Goal: Transaction & Acquisition: Download file/media

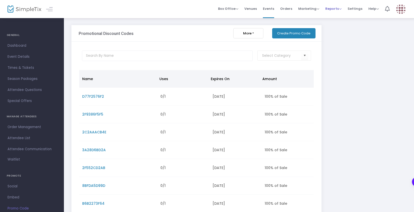
click at [339, 8] on span "Reports" at bounding box center [333, 8] width 16 height 5
click at [333, 24] on li "Sales Reports" at bounding box center [341, 27] width 33 height 10
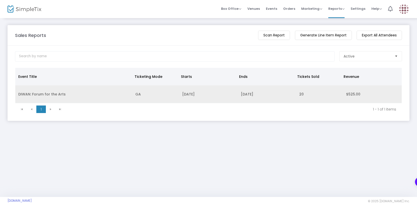
click at [74, 93] on td "DIWAN: Forum for the Arts" at bounding box center [73, 94] width 117 height 18
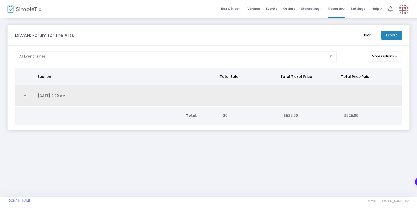
click at [28, 96] on link "Expand Details" at bounding box center [25, 96] width 14 height 8
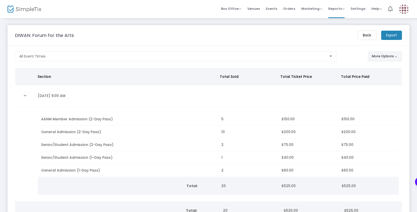
click at [378, 54] on button "More Options" at bounding box center [385, 56] width 34 height 10
click at [362, 50] on m-panel-content "All Event Times More Options ON OFF Display Tax Total ON OFF Display Discount T…" at bounding box center [209, 135] width 402 height 179
click at [383, 35] on m-button "Export" at bounding box center [391, 35] width 21 height 9
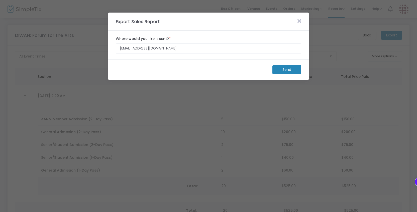
drag, startPoint x: 277, startPoint y: 69, endPoint x: 293, endPoint y: 25, distance: 46.4
click at [293, 25] on m-panel "Export Sales Report Where would you like it sent? * [EMAIL_ADDRESS][DOMAIN_NAME…" at bounding box center [208, 46] width 201 height 67
click at [298, 22] on icon at bounding box center [300, 21] width 4 height 6
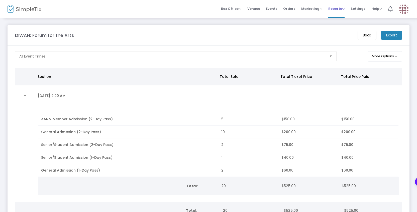
click at [344, 8] on span "Reports" at bounding box center [336, 8] width 16 height 5
click at [321, 8] on span "Marketing" at bounding box center [311, 8] width 21 height 5
click at [292, 8] on span "Orders" at bounding box center [289, 8] width 12 height 13
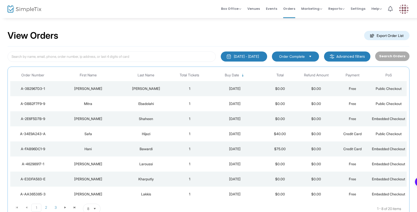
click at [389, 38] on m-button "Export Order List" at bounding box center [386, 35] width 45 height 9
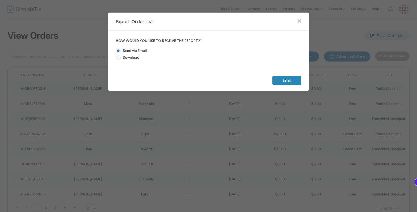
click at [119, 56] on span at bounding box center [118, 57] width 5 height 5
click at [118, 60] on input "Download" at bounding box center [118, 60] width 0 height 0
radio input "true"
click at [296, 80] on m-button "Download" at bounding box center [282, 80] width 37 height 9
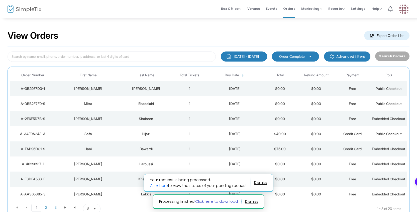
click at [235, 202] on link "Click here to download." at bounding box center [216, 200] width 43 height 5
